Goal: Transaction & Acquisition: Purchase product/service

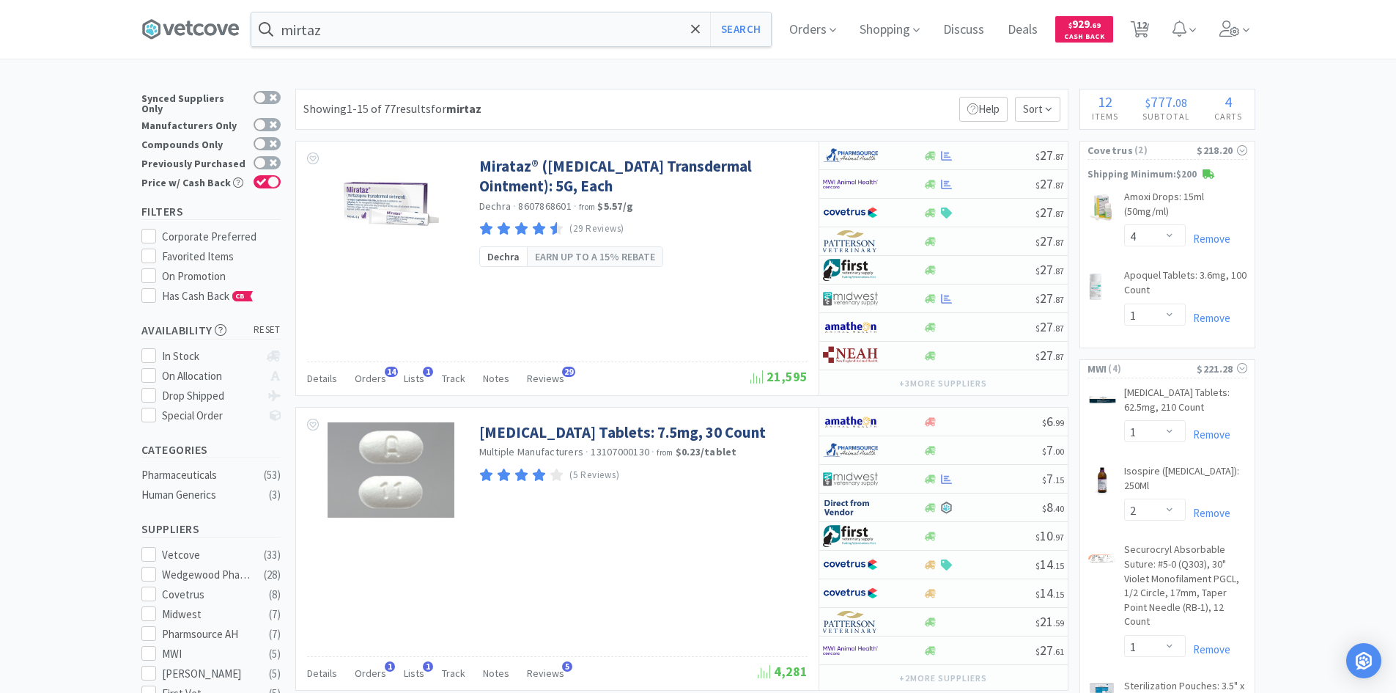
select select "4"
select select "1"
select select "2"
select select "1"
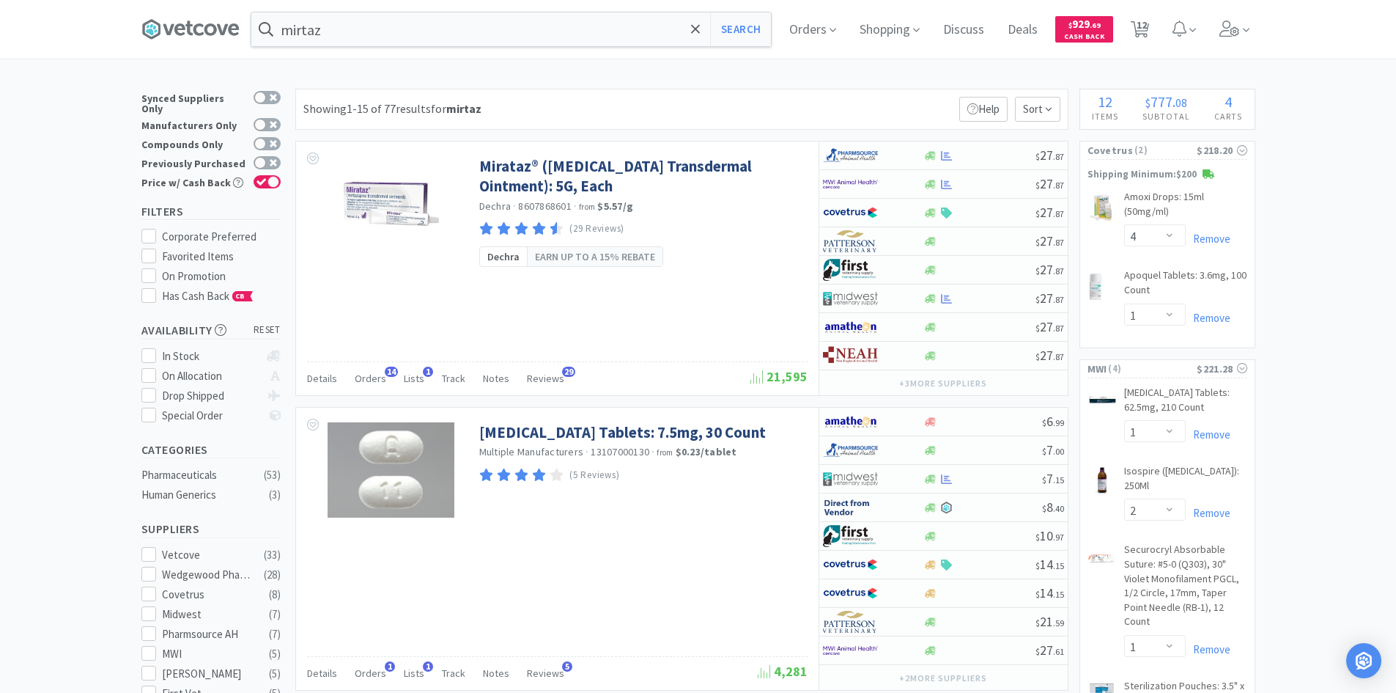
select select "2"
select select "3"
select select "1"
select select "10"
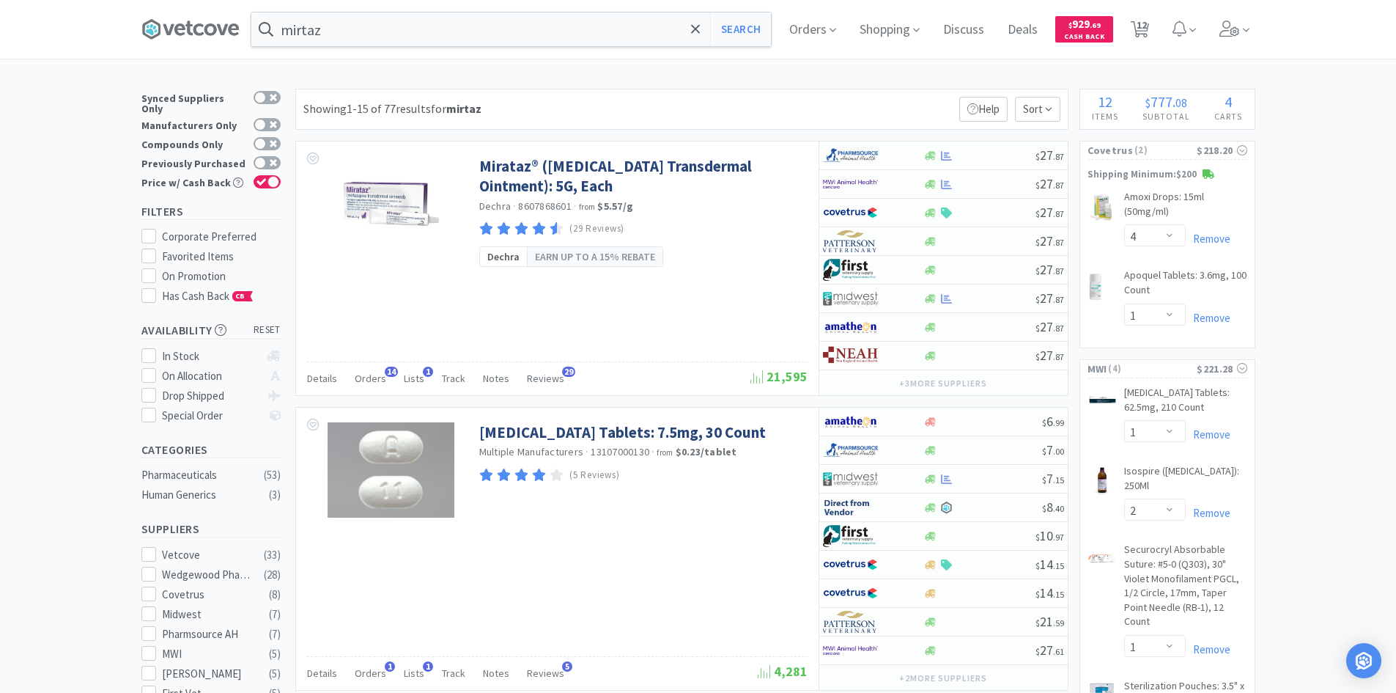
select select "10"
select select "4"
click at [811, 34] on span "Orders" at bounding box center [813, 29] width 59 height 59
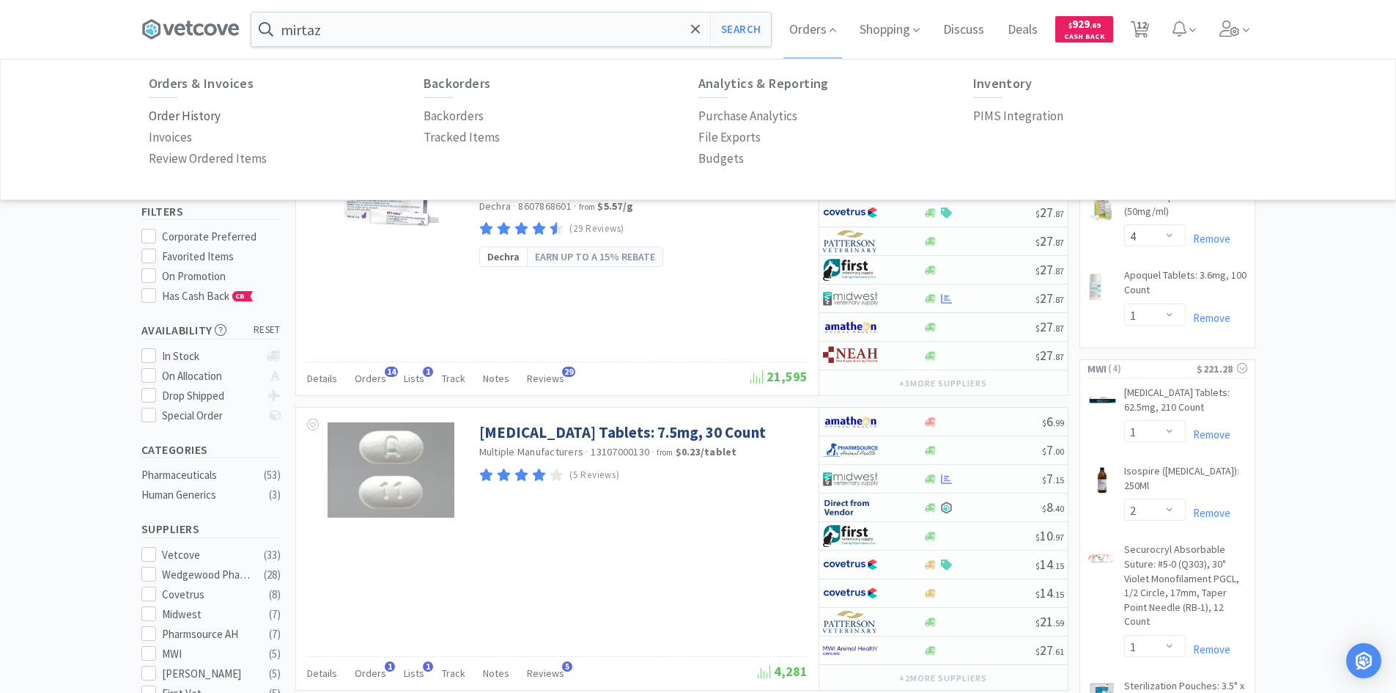
click at [185, 111] on p "Order History" at bounding box center [185, 116] width 72 height 20
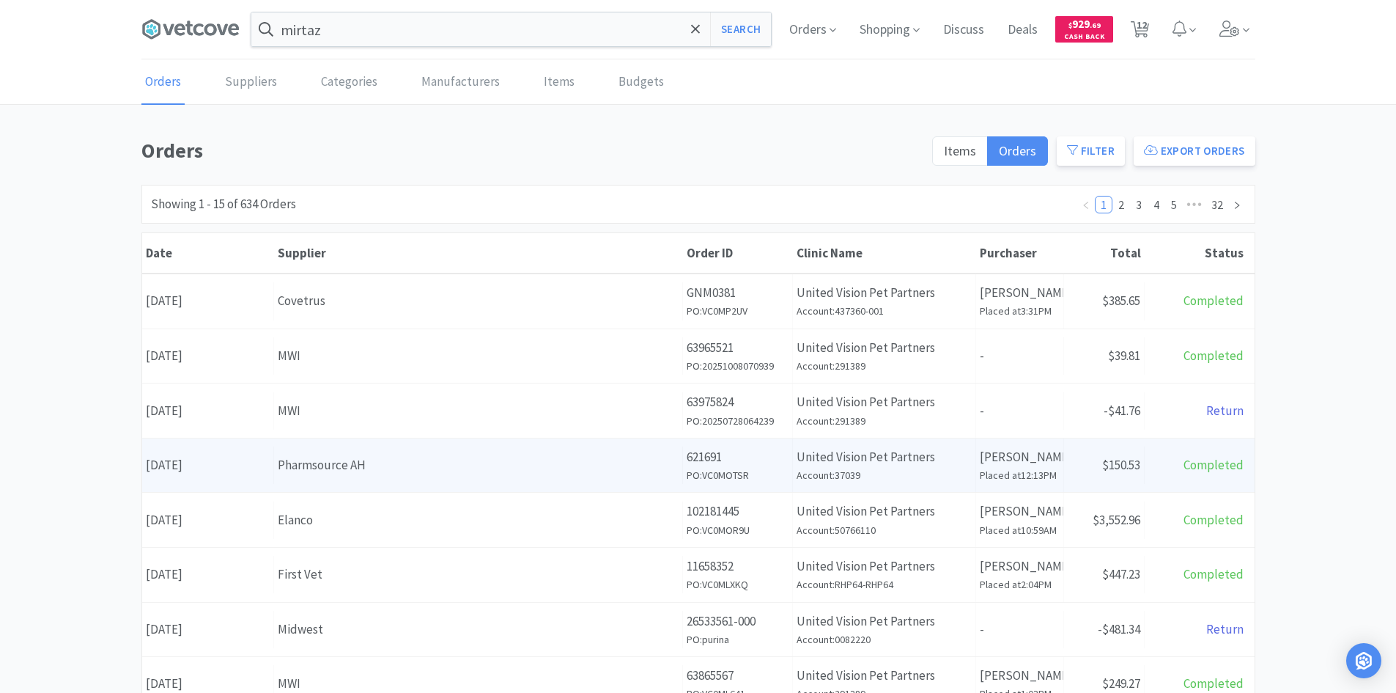
click at [402, 463] on div "Pharmsource AH" at bounding box center [478, 465] width 401 height 20
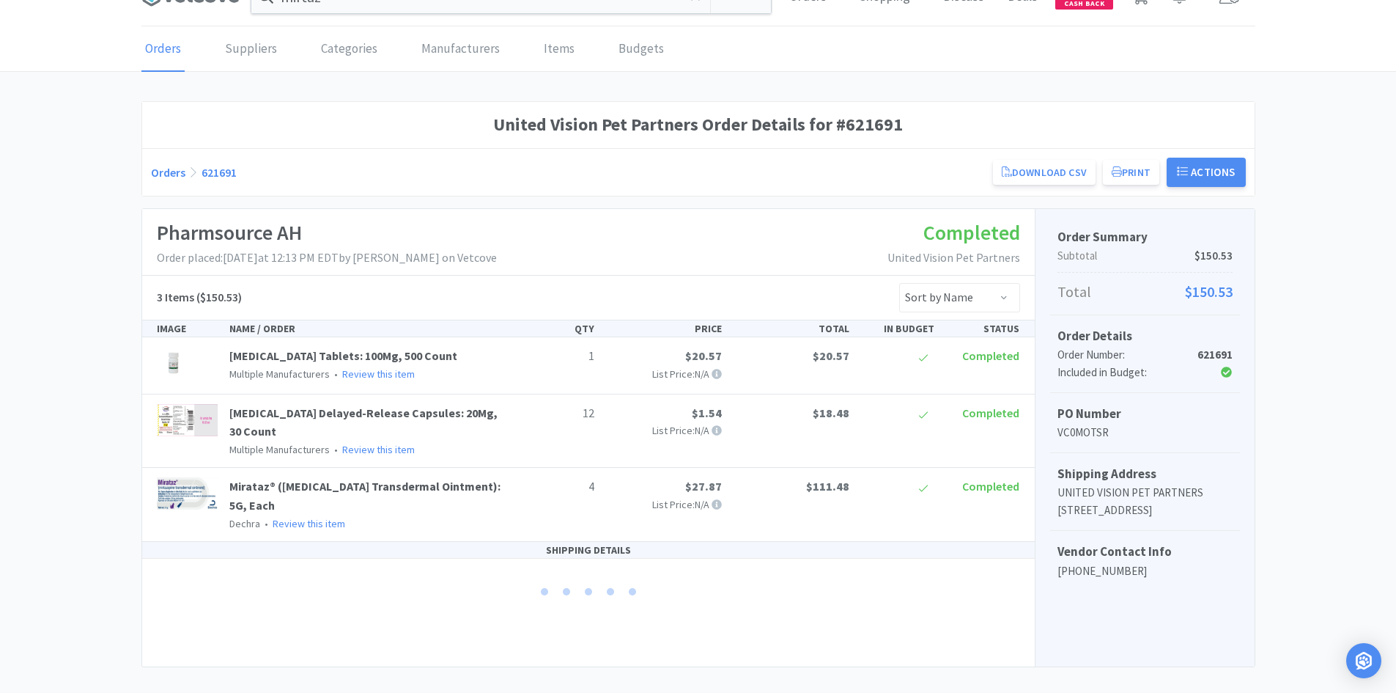
scroll to position [51, 0]
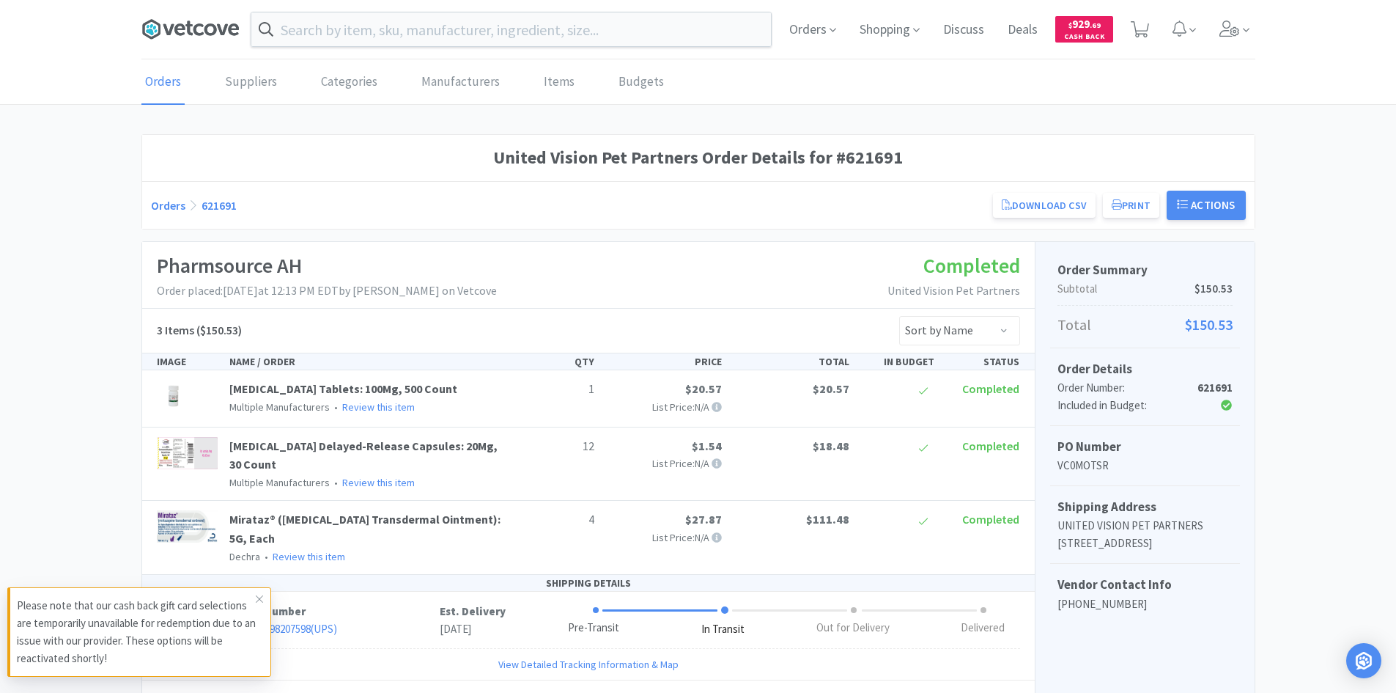
click at [191, 23] on icon at bounding box center [190, 29] width 98 height 22
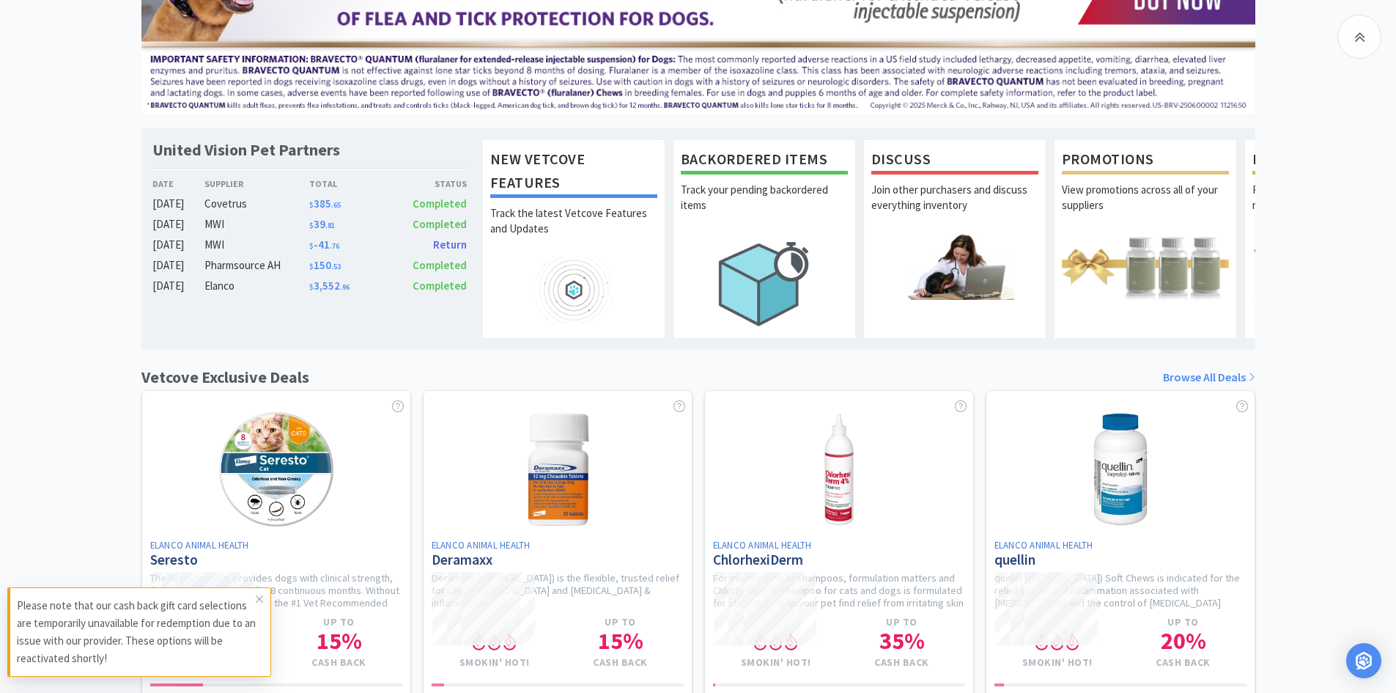
scroll to position [367, 0]
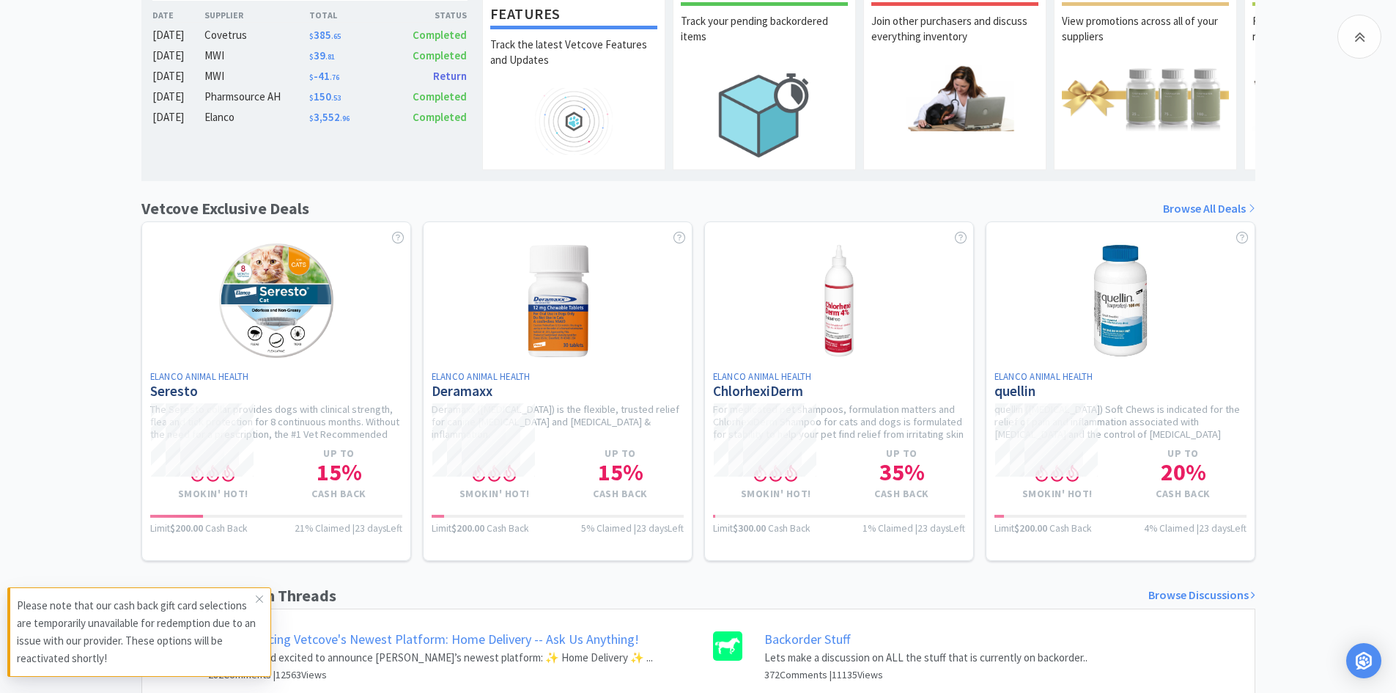
click at [1233, 218] on link "Browse All Deals" at bounding box center [1209, 208] width 92 height 19
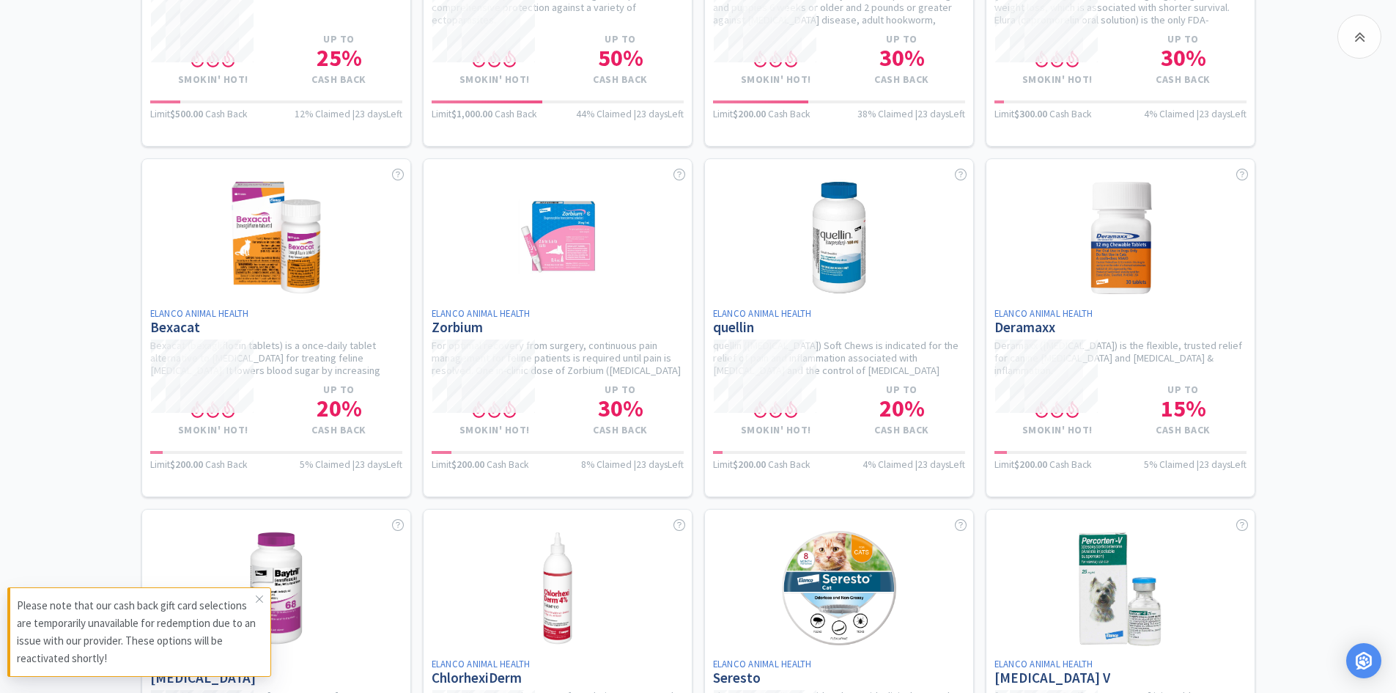
scroll to position [586, 0]
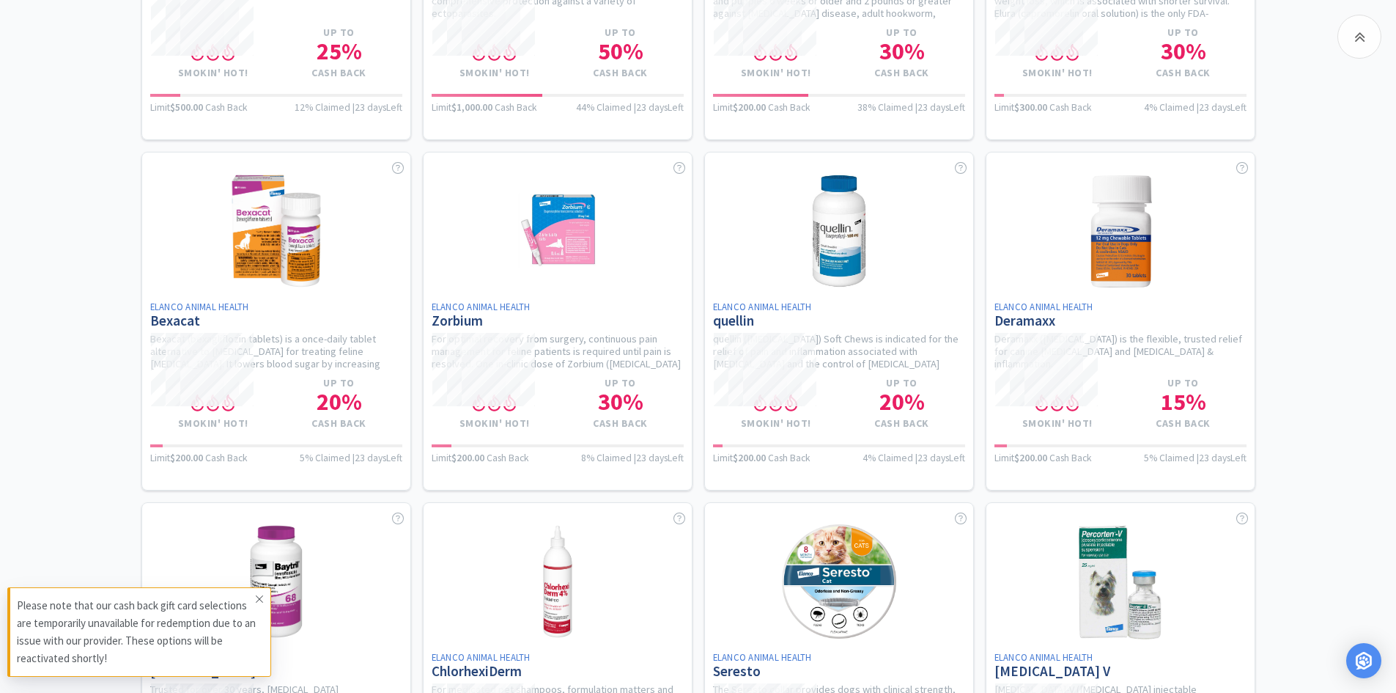
click at [260, 600] on icon at bounding box center [259, 598] width 7 height 7
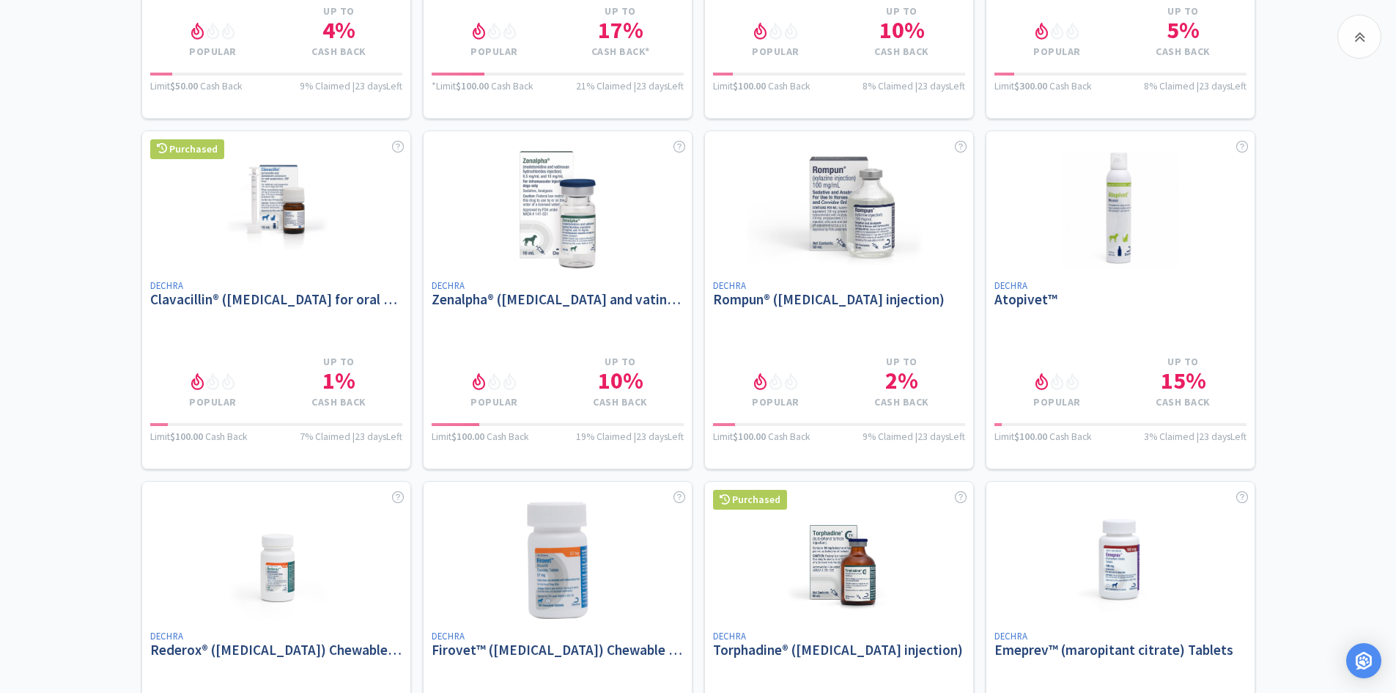
scroll to position [4838, 0]
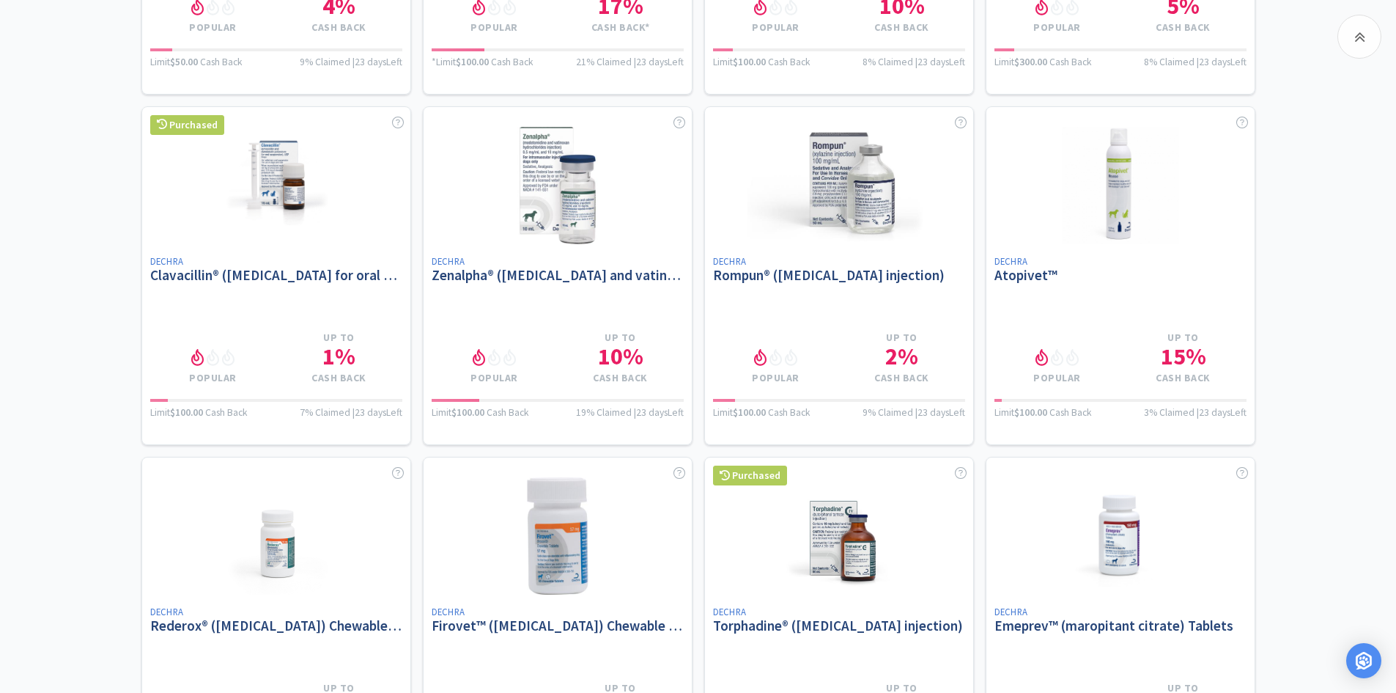
click at [1319, 460] on div "Vetcove Cash Back Deals Earn extra cash back on popular brands, exclusively thr…" at bounding box center [698, 74] width 1396 height 9866
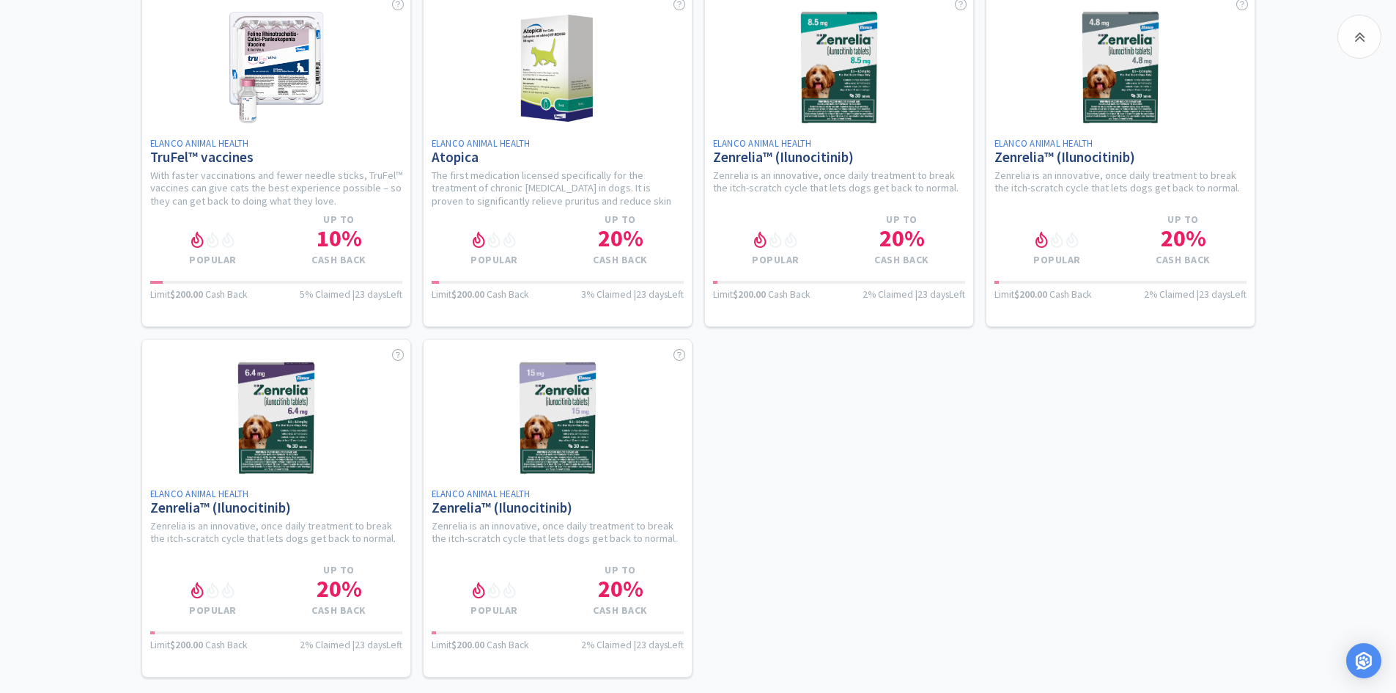
scroll to position [9163, 0]
drag, startPoint x: 1395, startPoint y: 649, endPoint x: 1395, endPoint y: 539, distance: 110.7
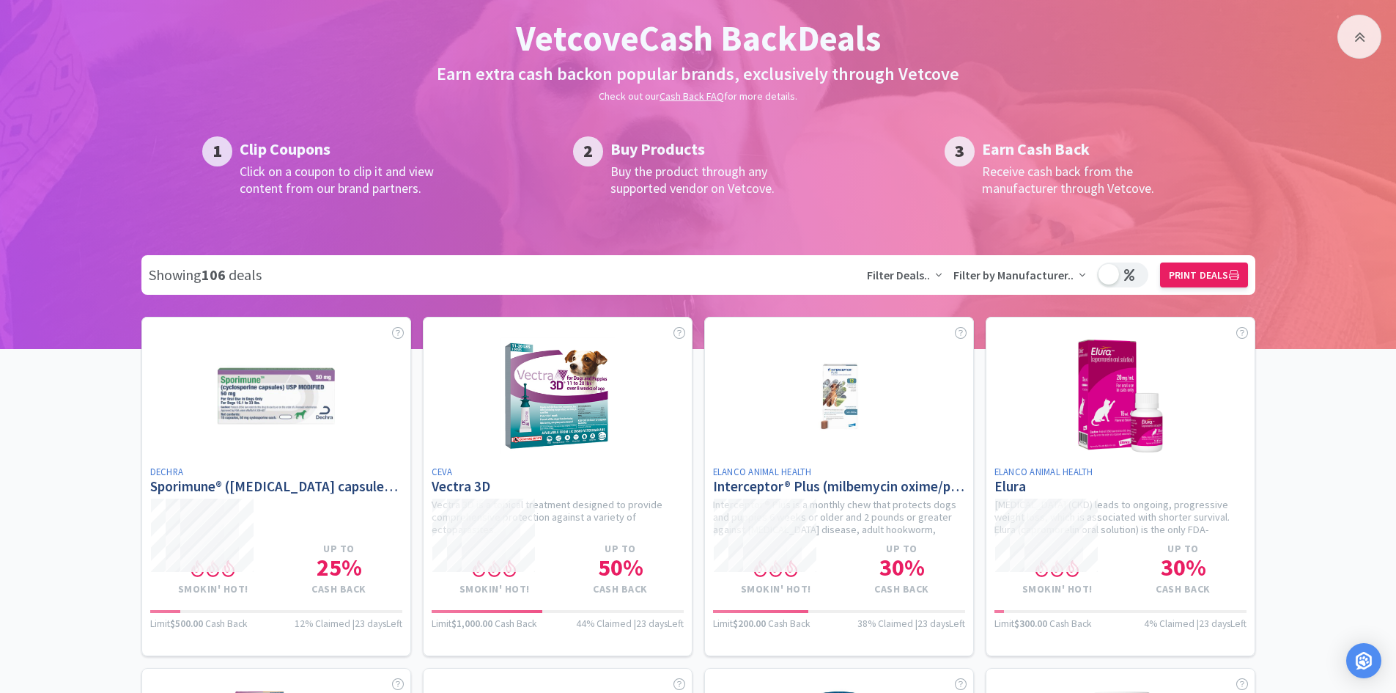
scroll to position [0, 0]
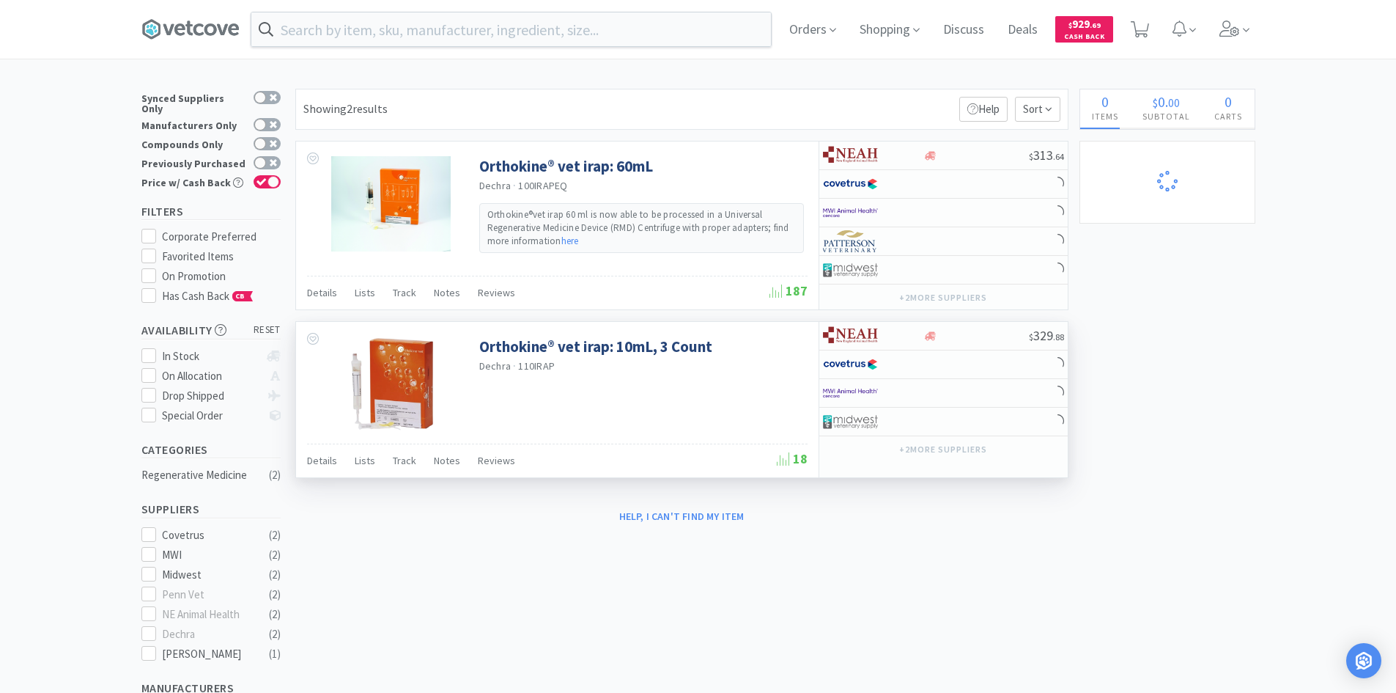
select select "2"
select select "3"
select select "1"
select select "10"
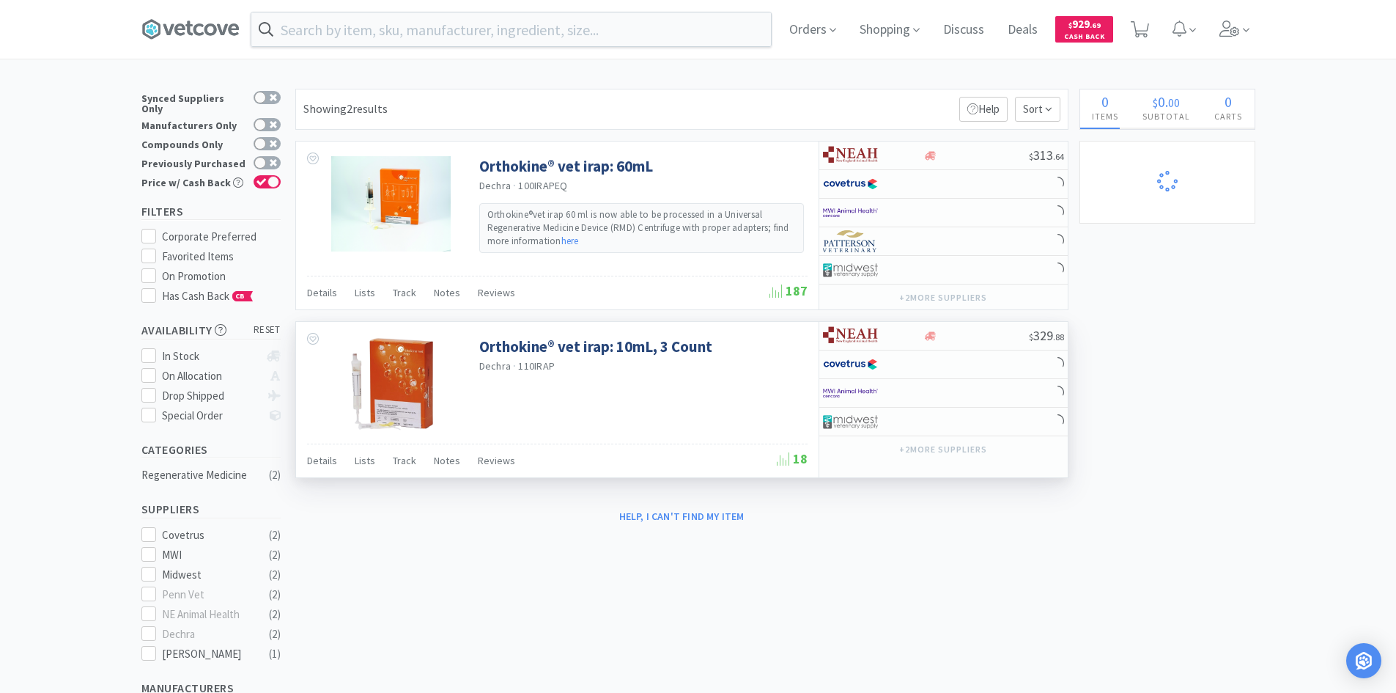
select select "4"
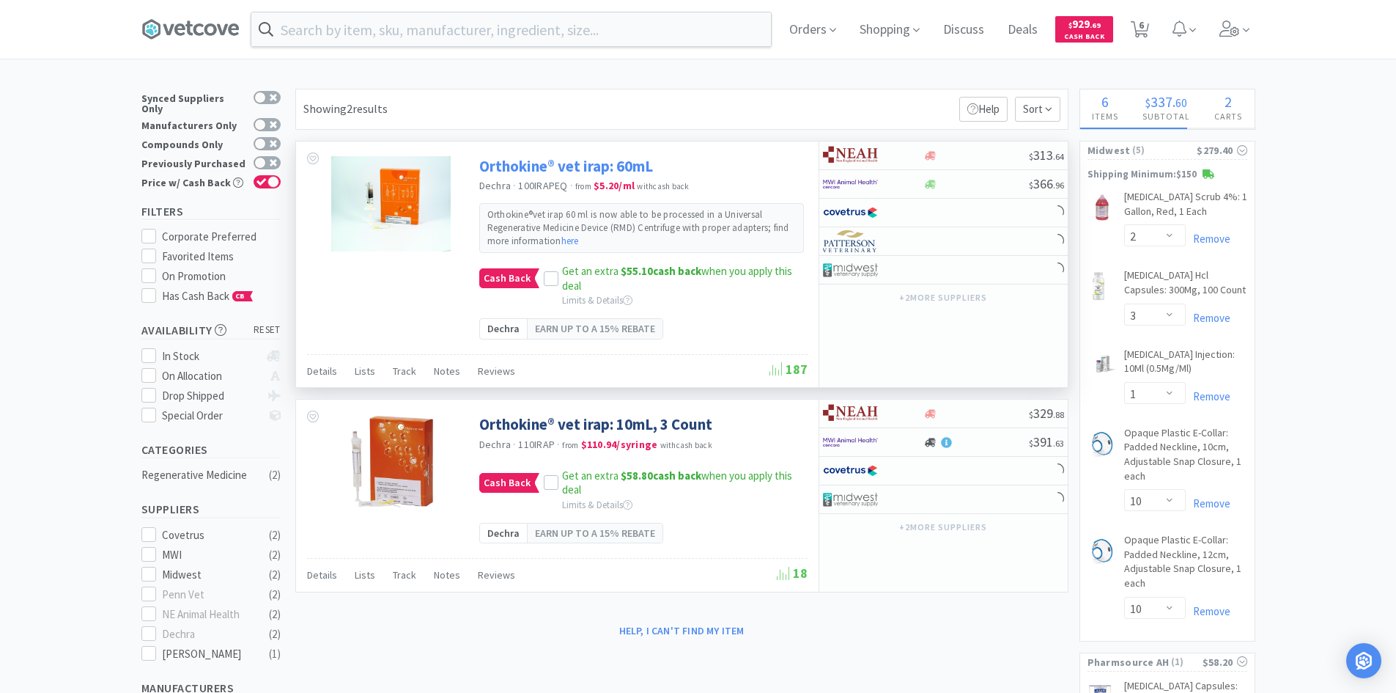
select select "1"
select select "2"
select select "1"
select select "2"
